Goal: Task Accomplishment & Management: Manage account settings

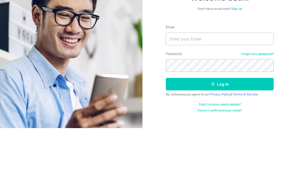
scroll to position [26, 0]
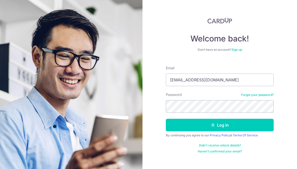
type input "[EMAIL_ADDRESS][DOMAIN_NAME]"
click at [220, 119] on button "Log in" at bounding box center [220, 125] width 108 height 13
click at [241, 119] on button "Log in" at bounding box center [220, 125] width 108 height 13
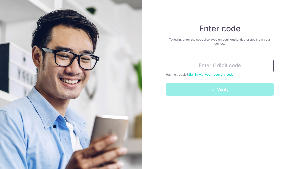
click at [240, 63] on input "text" at bounding box center [220, 65] width 108 height 13
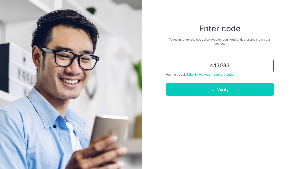
type input "443033"
click at [221, 93] on button "Verify" at bounding box center [220, 89] width 108 height 13
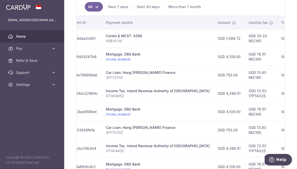
scroll to position [0, 78]
